Goal: Information Seeking & Learning: Learn about a topic

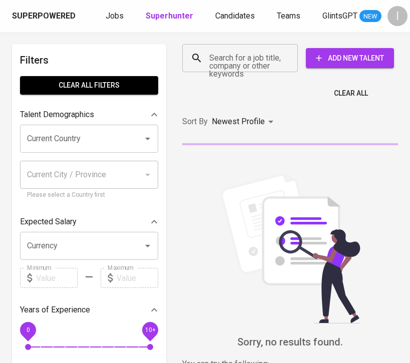
click at [248, 57] on input "Search for a job title, company or other keywords" at bounding box center [243, 58] width 72 height 19
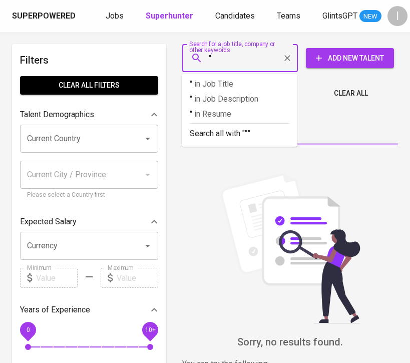
paste input "Remora Traders"
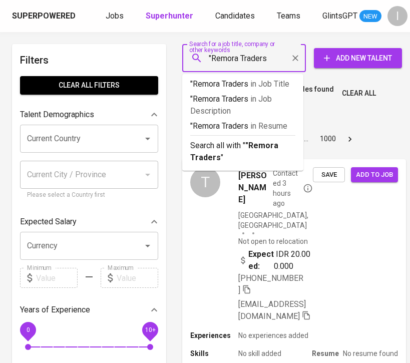
type input ""Remora Traders""
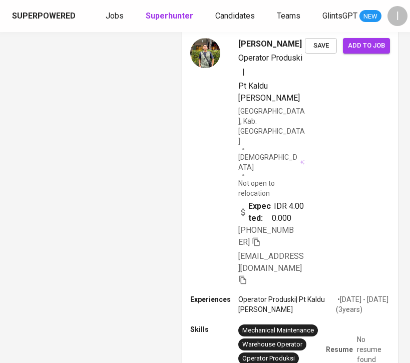
scroll to position [1672, 0]
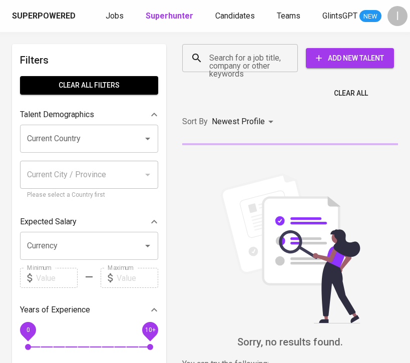
click at [241, 69] on div "Search for a job title, company or other keywords" at bounding box center [240, 58] width 116 height 28
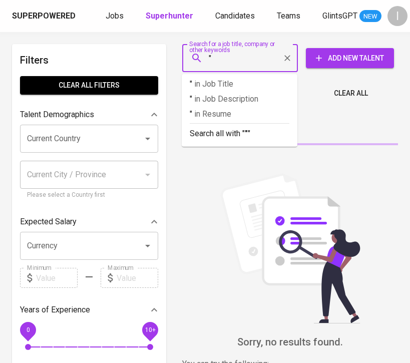
paste input "SINAR MAKMUR ABADI BOX"
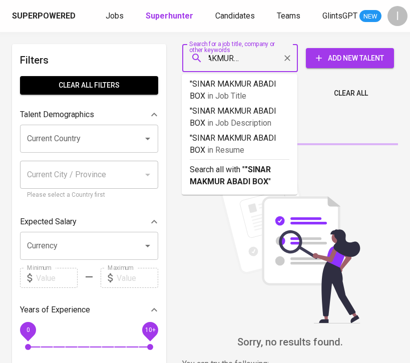
type input ""SINAR MAKMUR ABADI BOX""
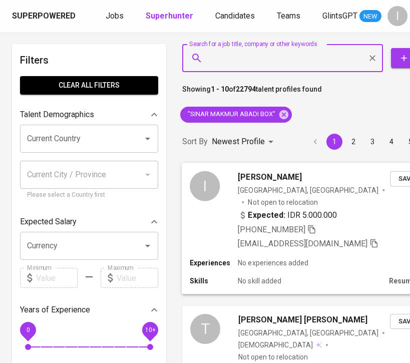
scroll to position [44, 0]
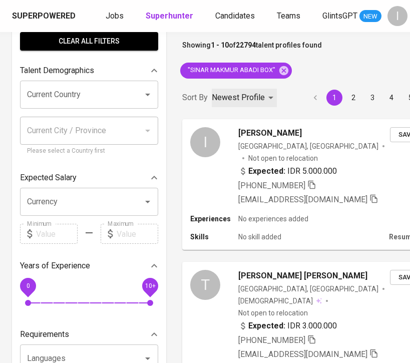
click at [244, 95] on p "Newest Profile" at bounding box center [238, 98] width 53 height 12
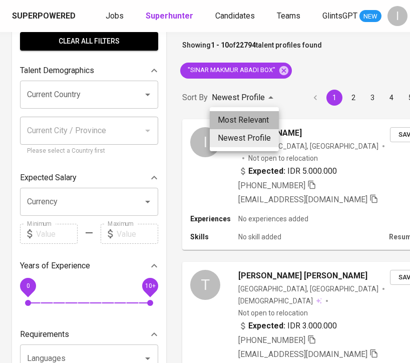
click at [245, 119] on li "Most Relevant" at bounding box center [244, 120] width 69 height 18
type input "MOST_RELEVANT"
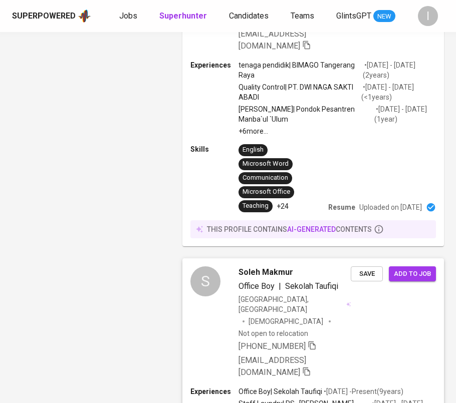
scroll to position [2398, 0]
